Goal: Find specific page/section: Find specific page/section

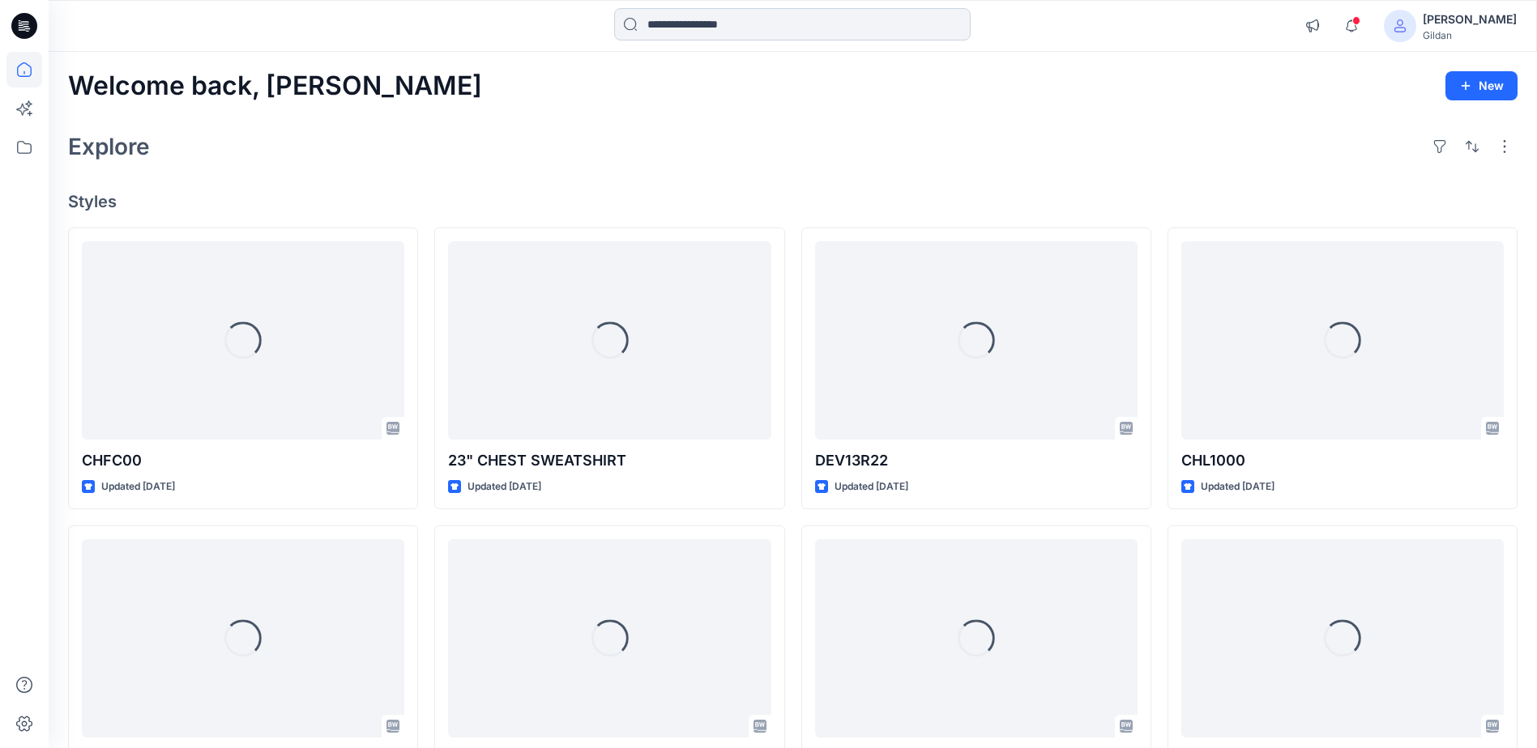
click at [781, 28] on input at bounding box center [792, 24] width 356 height 32
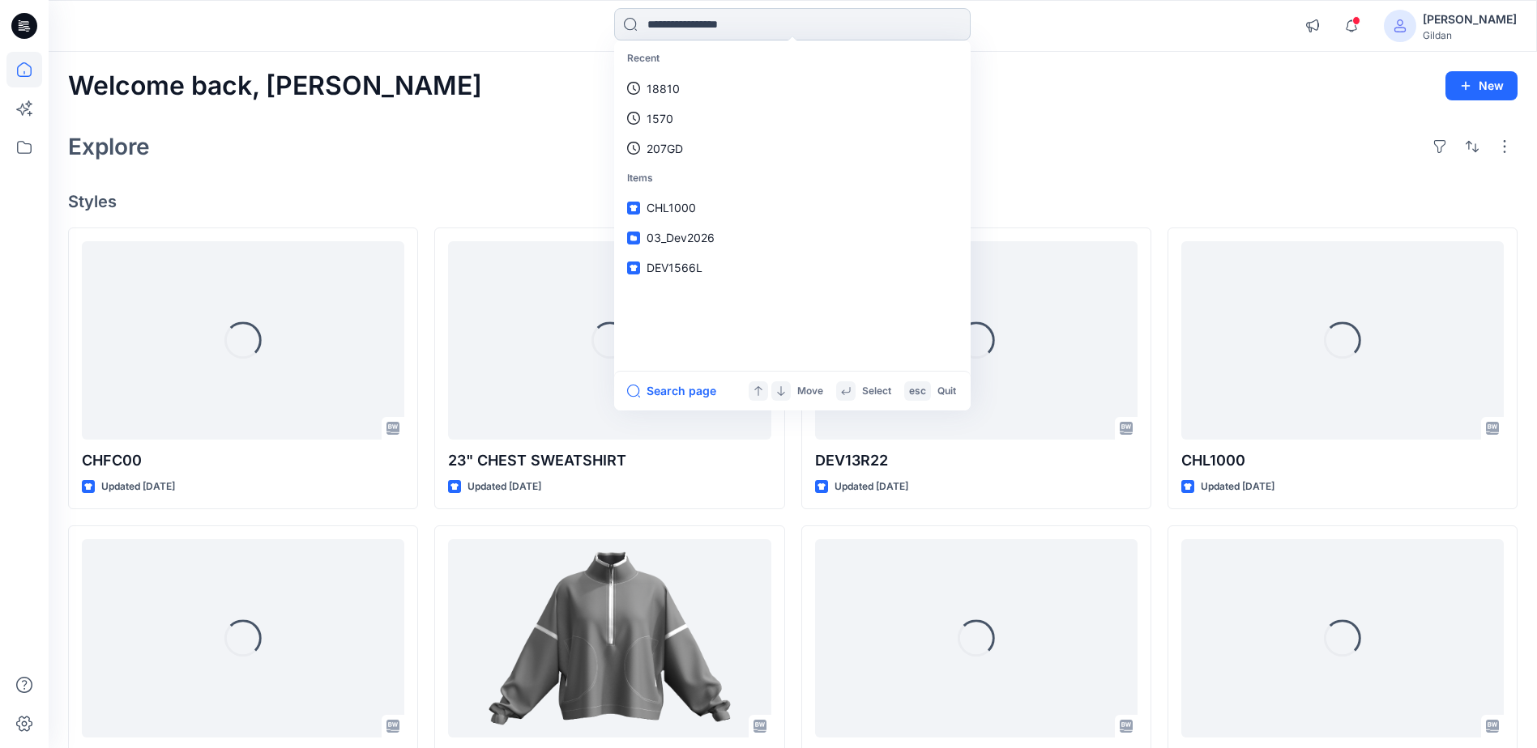
click at [781, 28] on input at bounding box center [792, 24] width 356 height 32
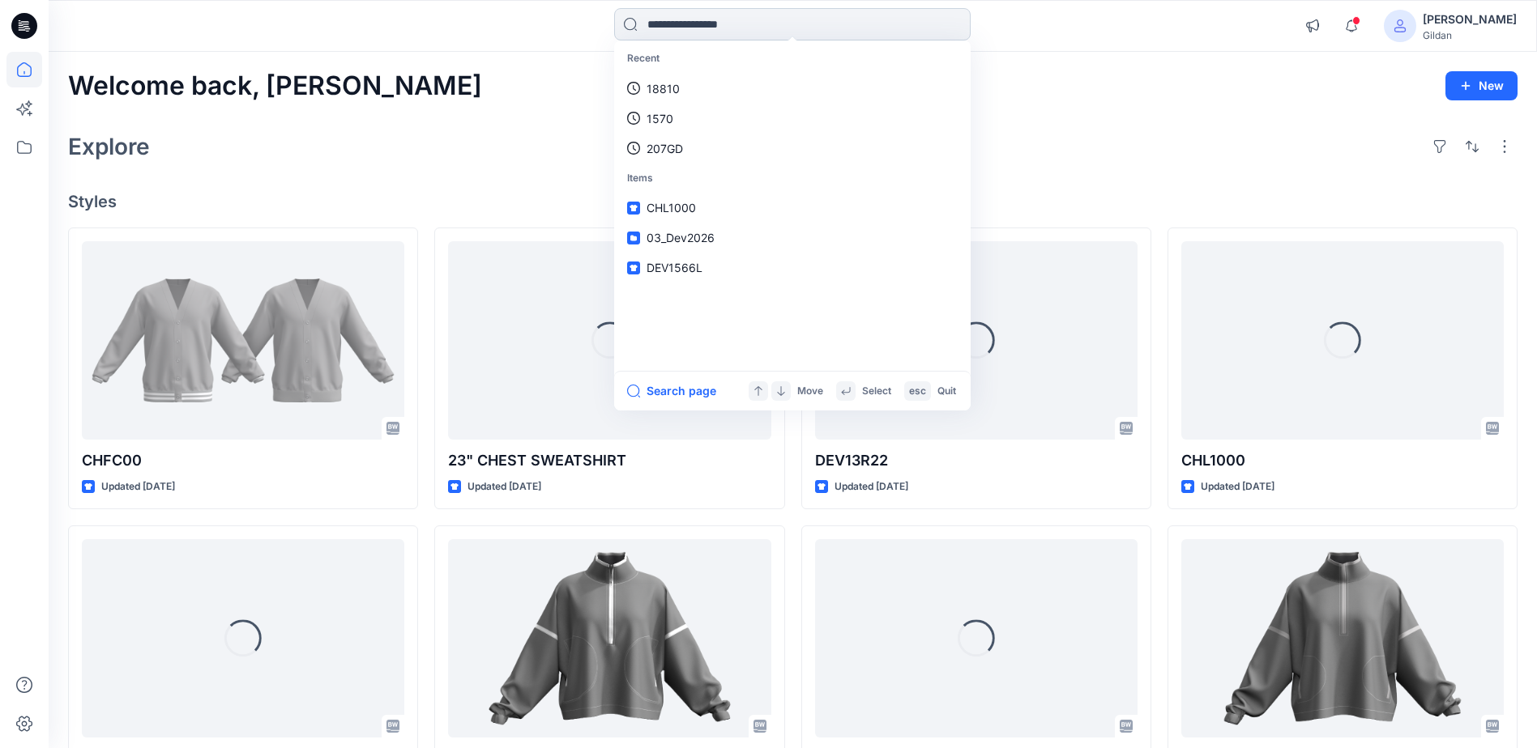
click at [781, 28] on input at bounding box center [792, 24] width 356 height 32
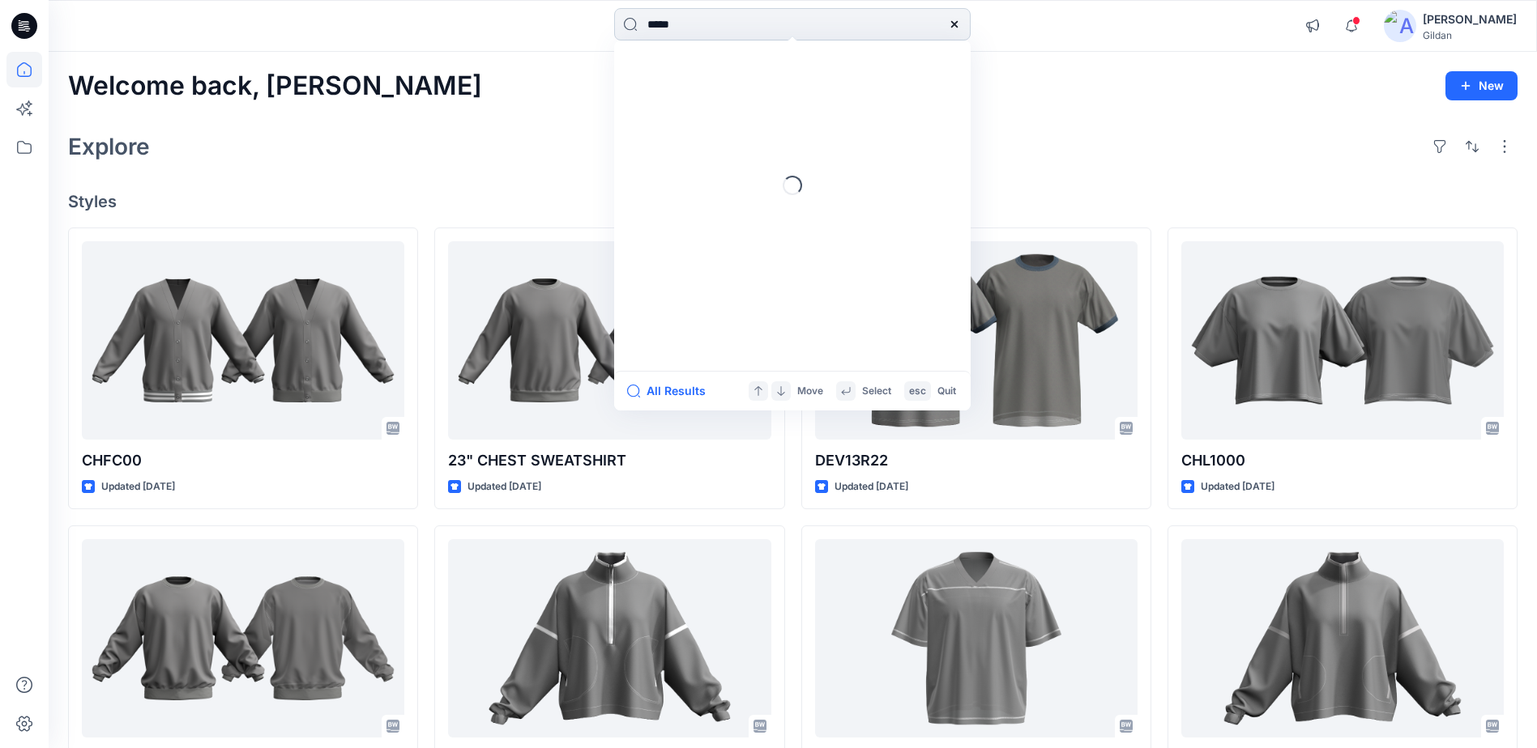
type input "*****"
click at [703, 89] on mark "1580L" at bounding box center [687, 88] width 39 height 19
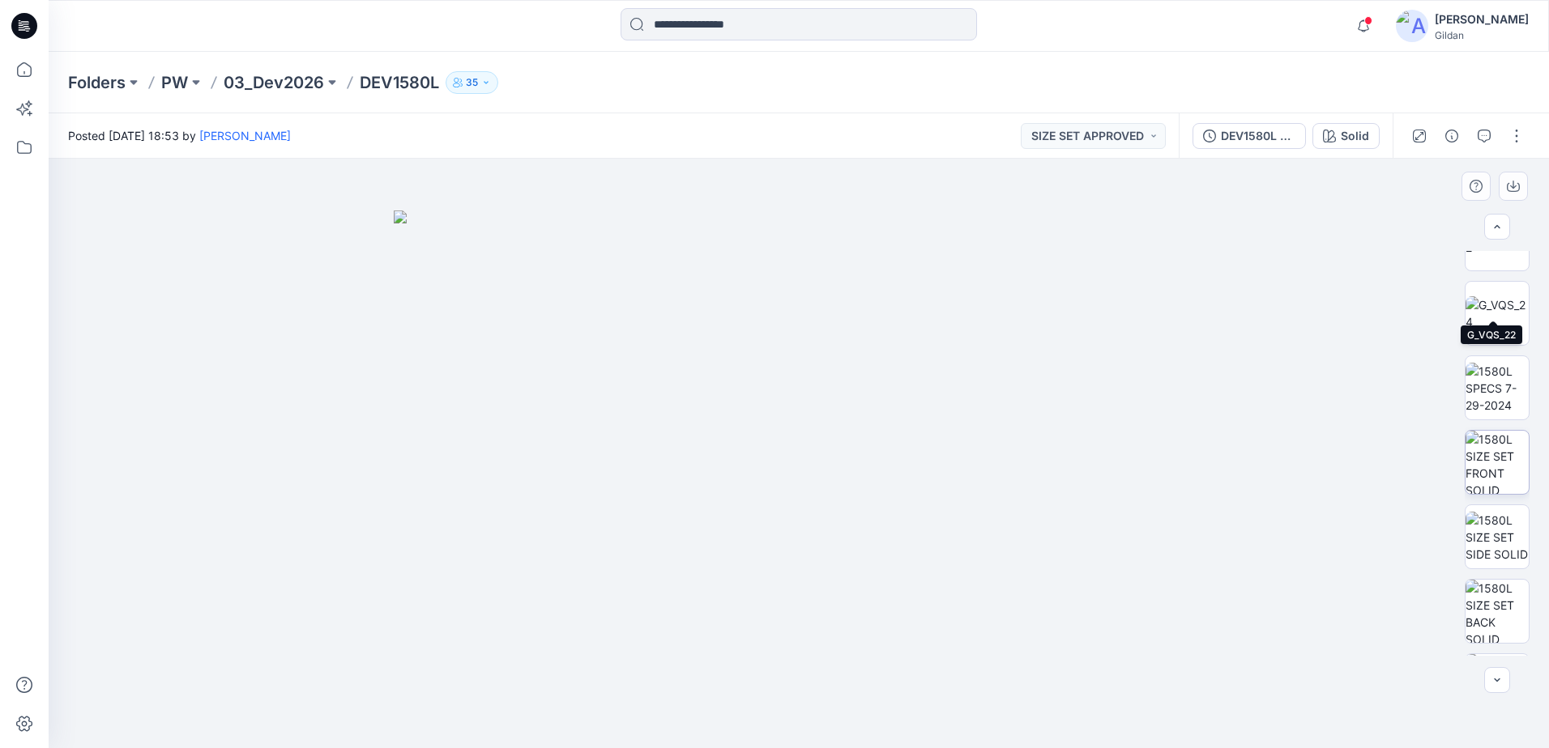
scroll to position [648, 0]
click at [1482, 403] on img at bounding box center [1496, 381] width 63 height 51
